Goal: Task Accomplishment & Management: Use online tool/utility

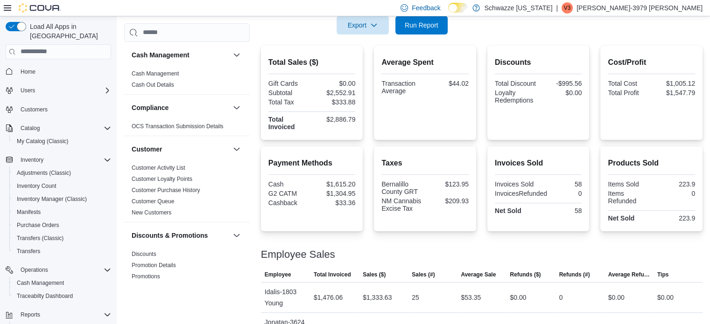
scroll to position [52, 0]
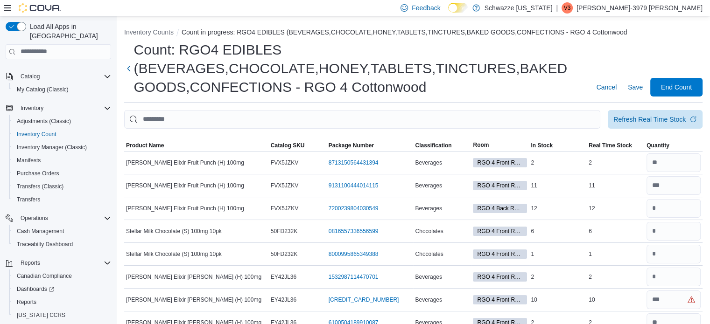
scroll to position [729, 0]
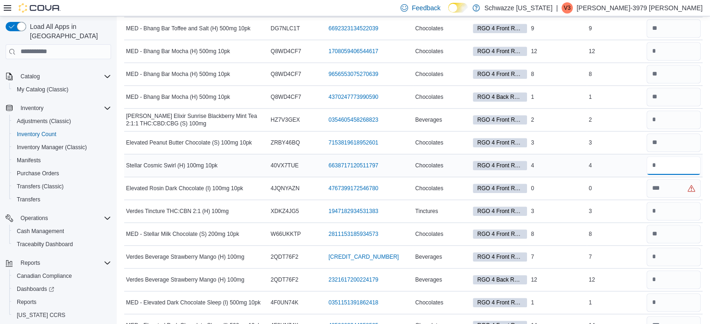
click at [670, 168] on input "number" at bounding box center [673, 165] width 54 height 19
type input "*"
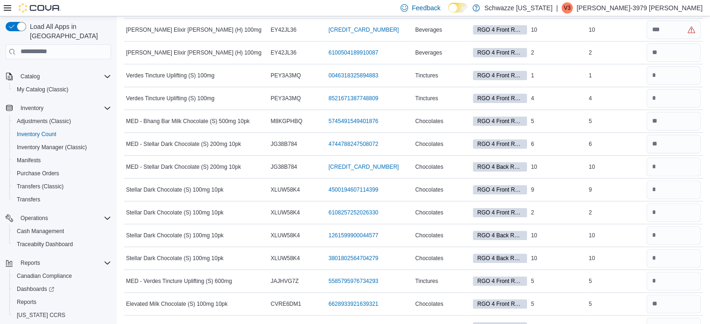
scroll to position [274, 0]
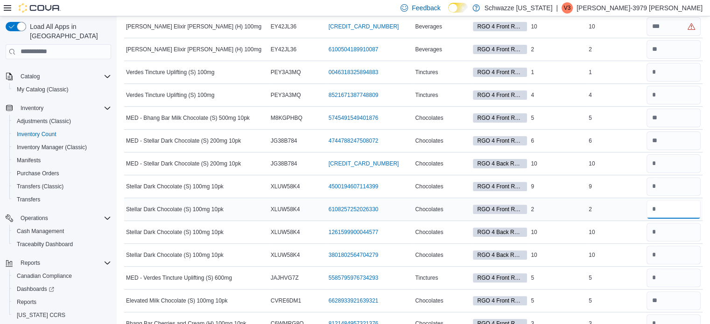
click at [676, 215] on input "number" at bounding box center [673, 209] width 54 height 19
type input "*"
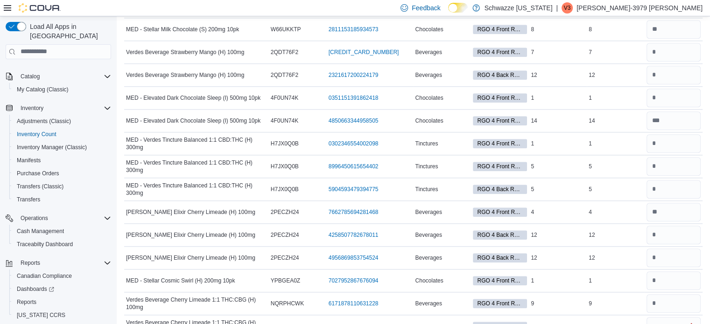
scroll to position [296, 0]
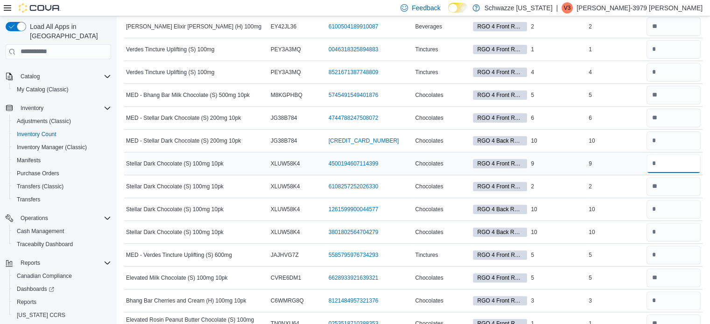
click at [673, 163] on input "number" at bounding box center [673, 163] width 54 height 19
type input "*"
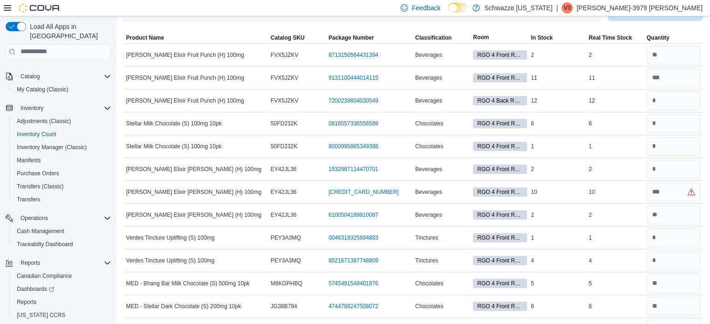
scroll to position [100, 0]
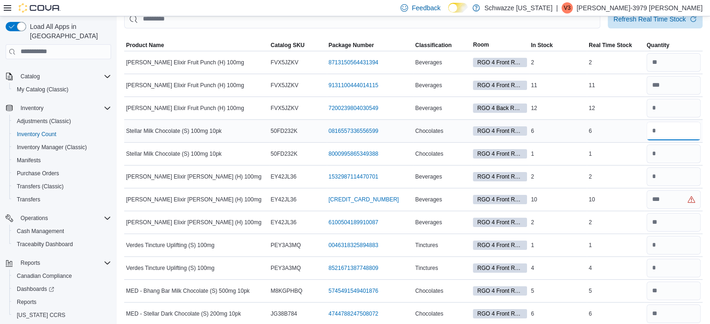
click at [698, 129] on input "number" at bounding box center [673, 131] width 54 height 19
type input "*"
click at [685, 153] on input "number" at bounding box center [673, 154] width 54 height 19
type input "*"
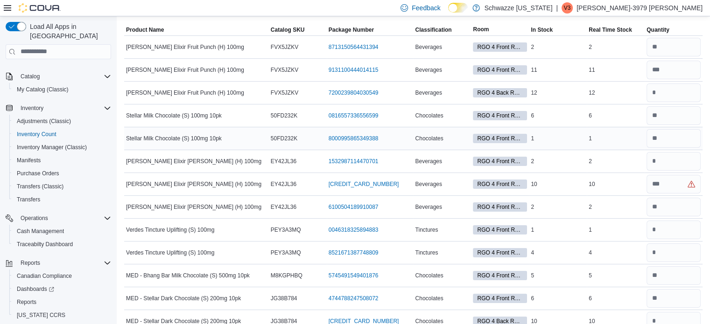
scroll to position [115, 0]
